Goal: Transaction & Acquisition: Book appointment/travel/reservation

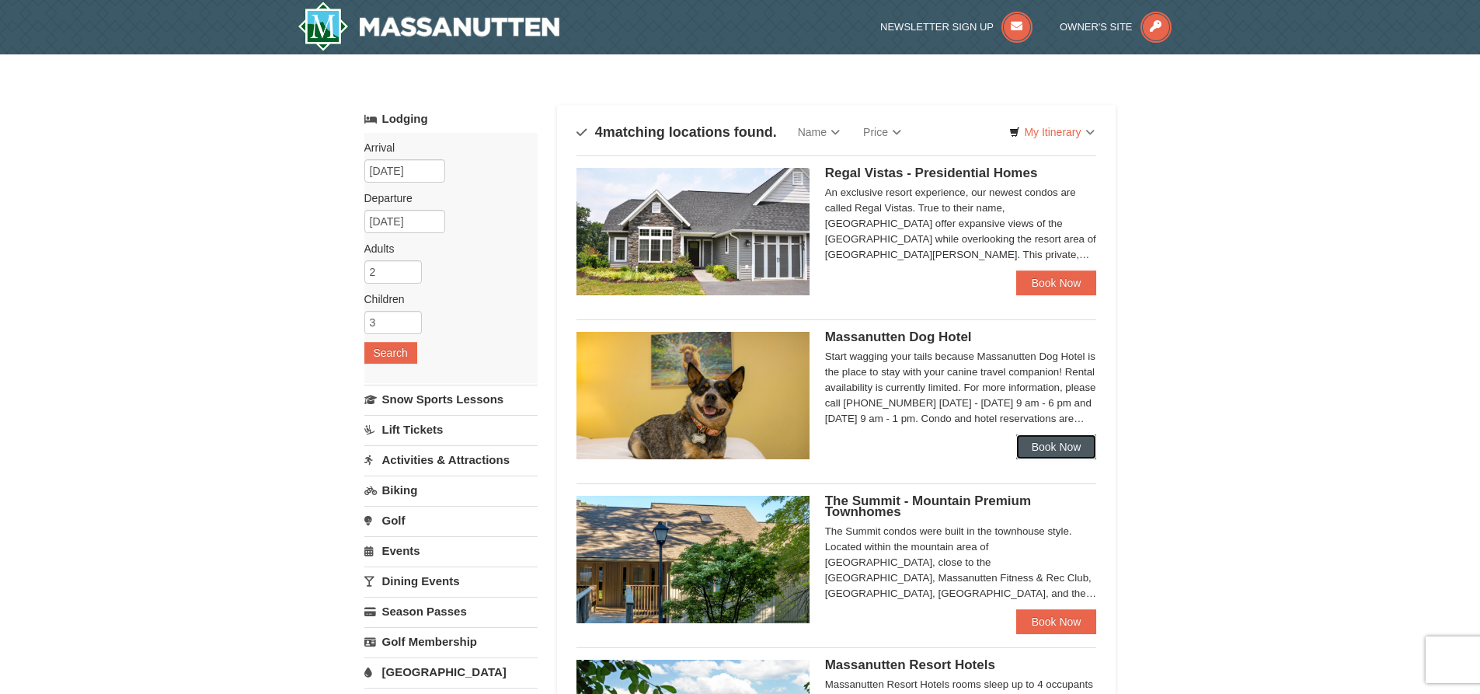
click at [1074, 446] on link "Book Now" at bounding box center [1056, 446] width 81 height 25
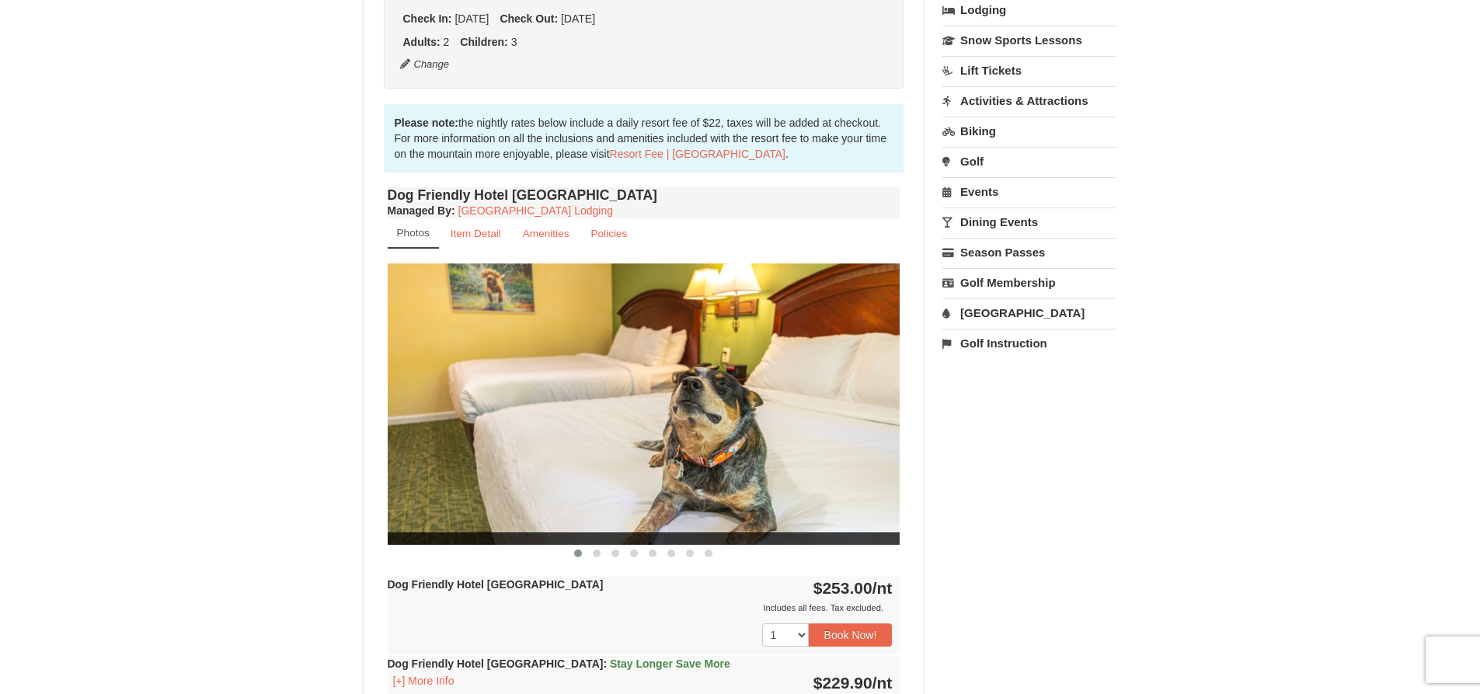
scroll to position [699, 0]
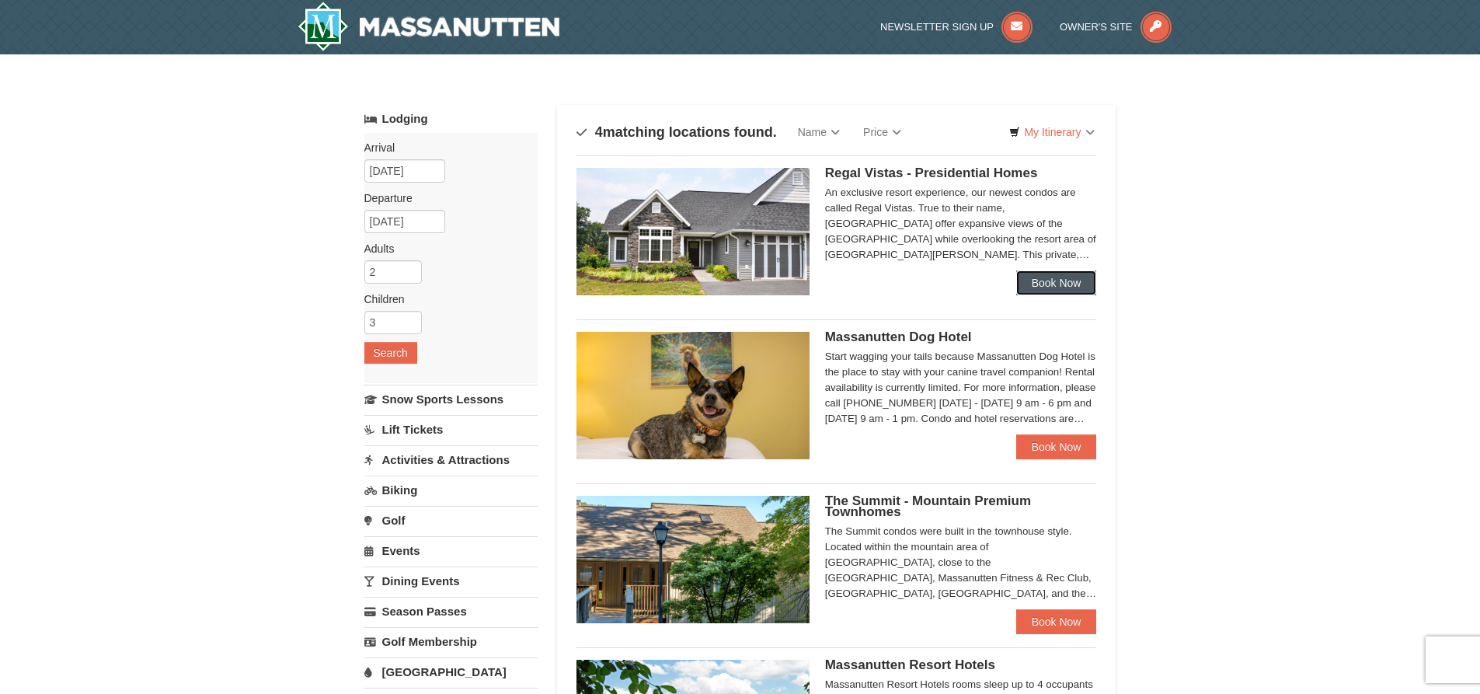
click at [1047, 282] on link "Book Now" at bounding box center [1056, 282] width 81 height 25
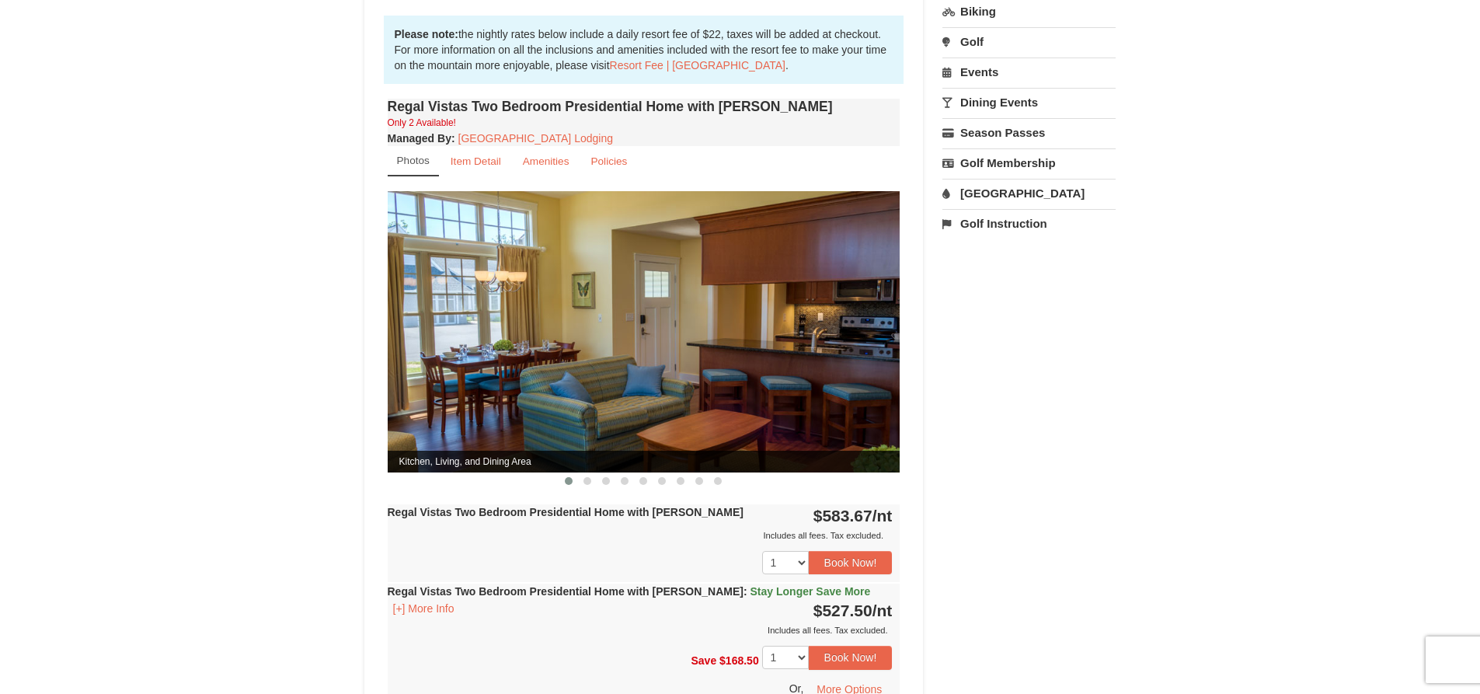
scroll to position [388, 0]
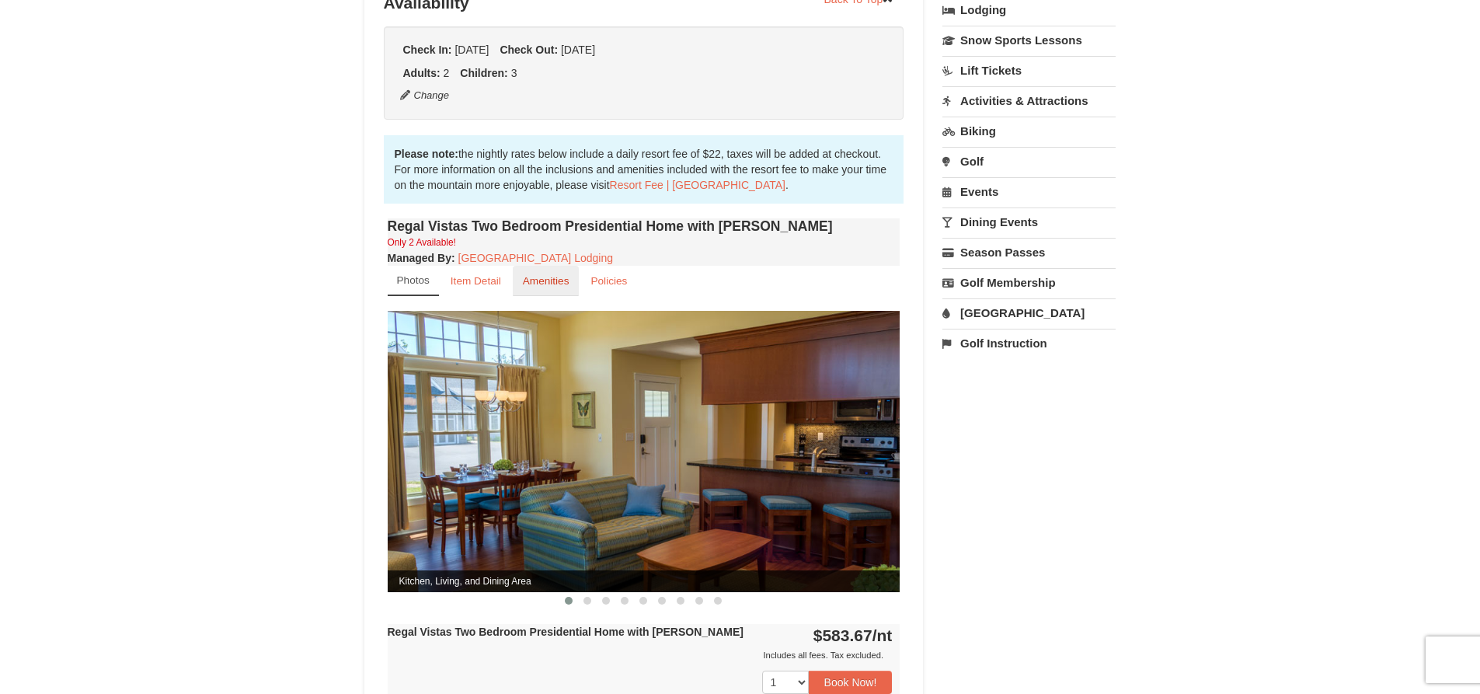
click at [528, 275] on small "Amenities" at bounding box center [546, 281] width 47 height 12
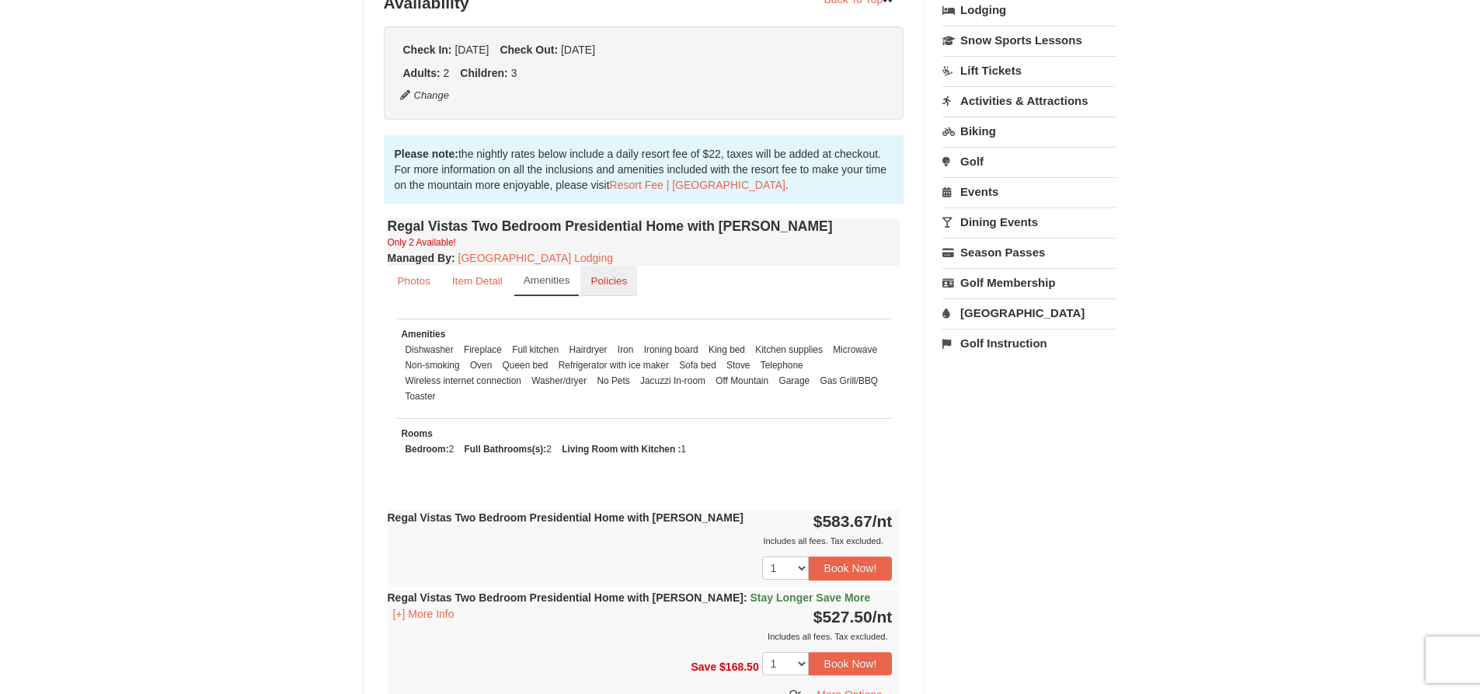
click at [597, 275] on small "Policies" at bounding box center [608, 281] width 37 height 12
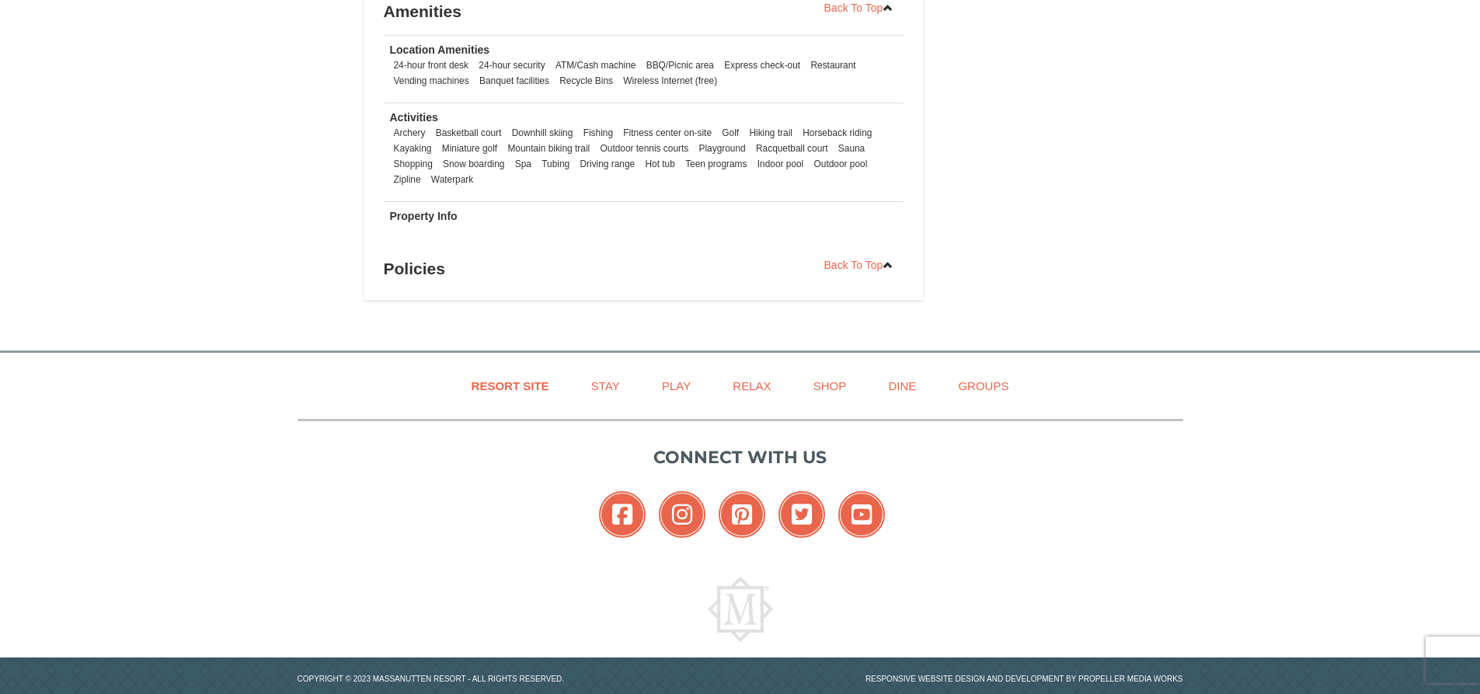
scroll to position [1398, 0]
